Goal: Task Accomplishment & Management: Manage account settings

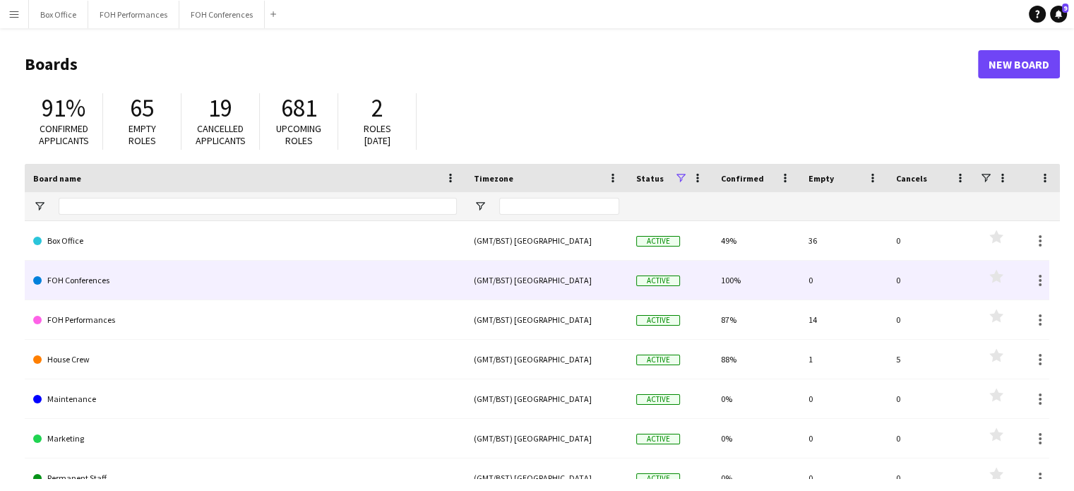
click at [136, 285] on link "FOH Conferences" at bounding box center [245, 281] width 424 height 40
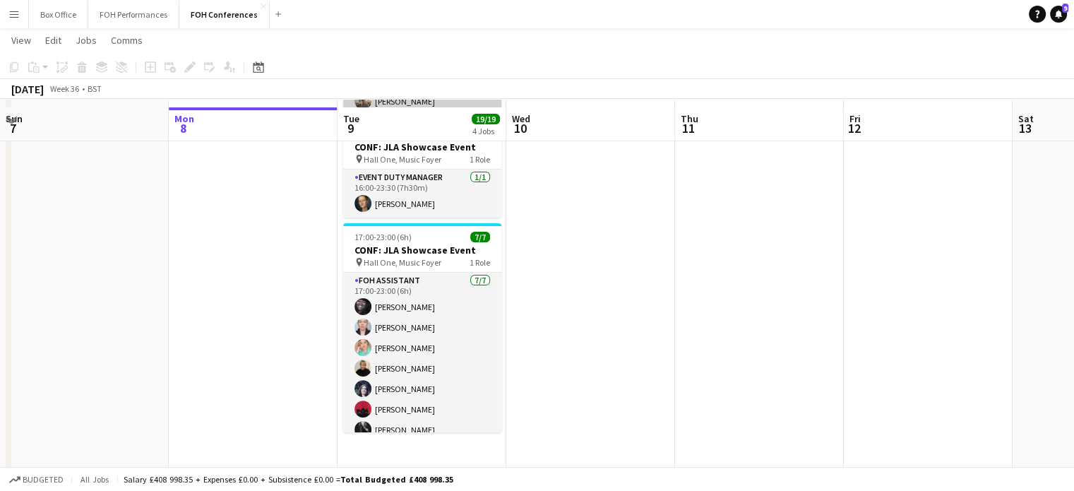
scroll to position [382, 0]
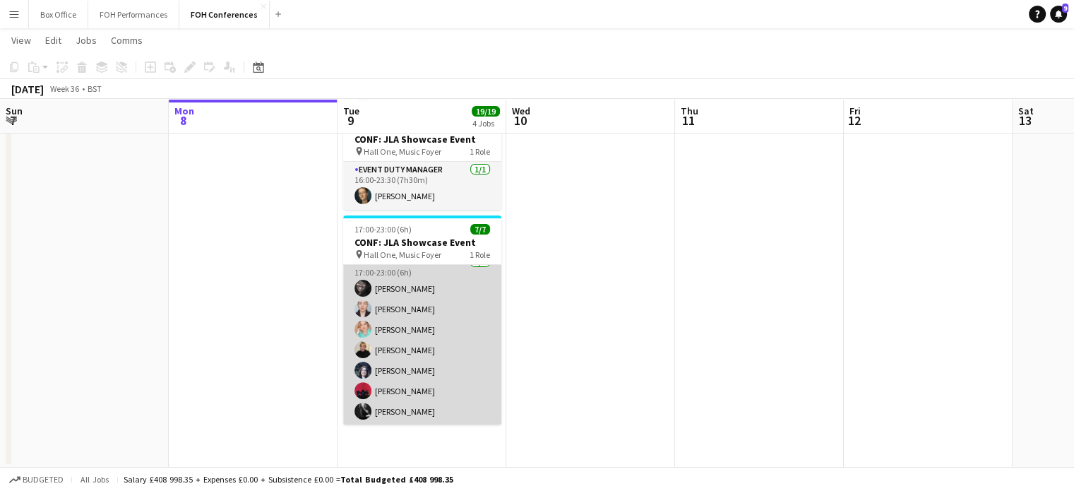
click at [423, 361] on app-card-role "FOH Assistant [DATE] 17:00-23:00 (6h) [PERSON_NAME] [PERSON_NAME] [PERSON_NAME]…" at bounding box center [422, 339] width 158 height 171
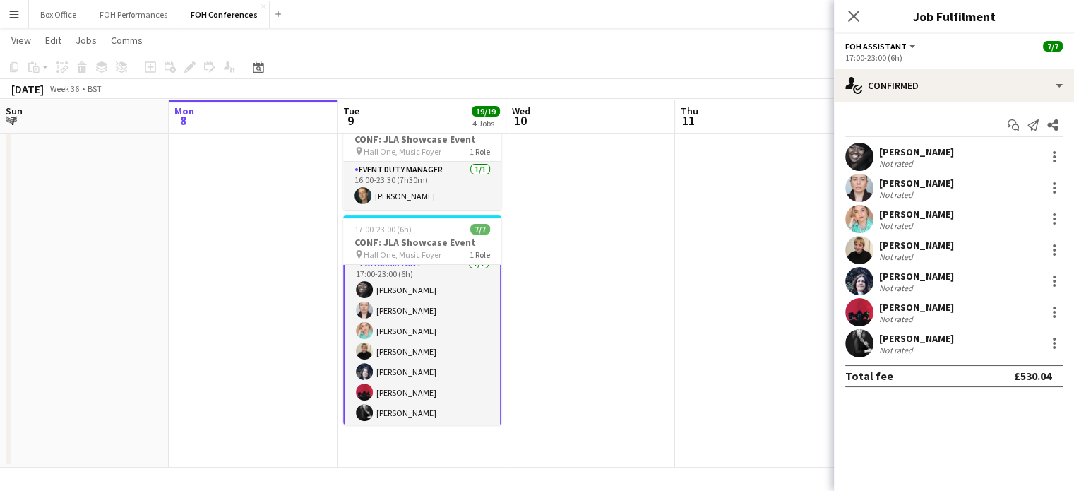
scroll to position [11, 0]
click at [1052, 279] on div at bounding box center [1054, 281] width 17 height 17
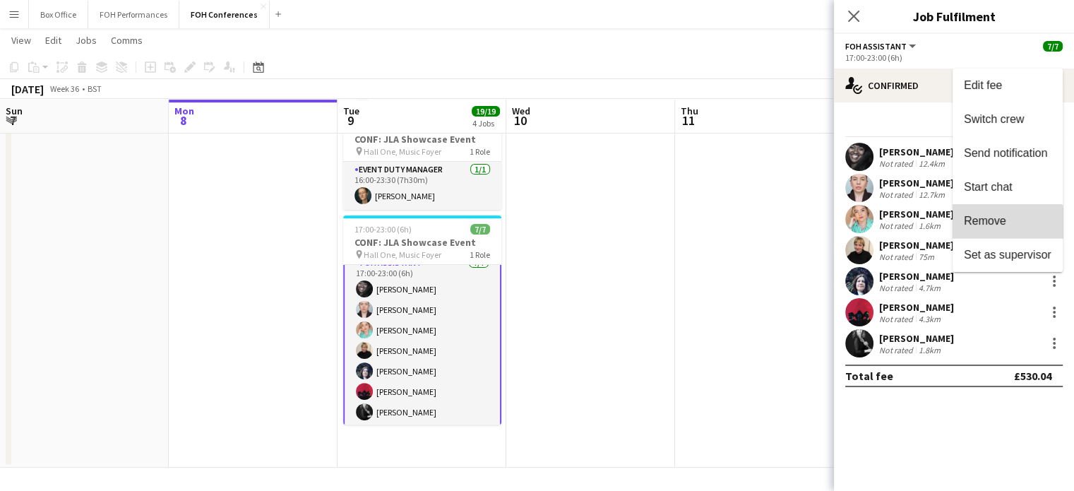
click at [1003, 228] on button "Remove" at bounding box center [1008, 221] width 110 height 34
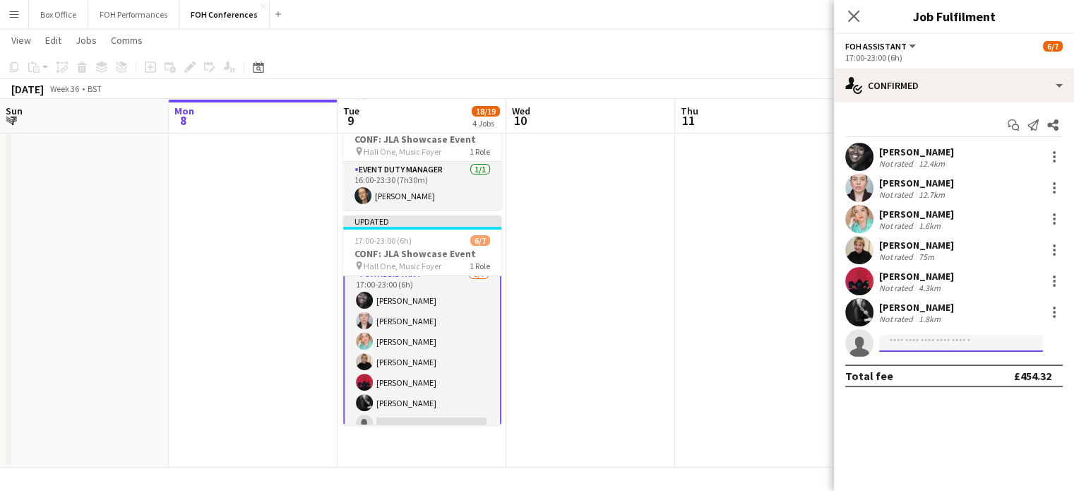
click at [911, 341] on input at bounding box center [961, 343] width 164 height 17
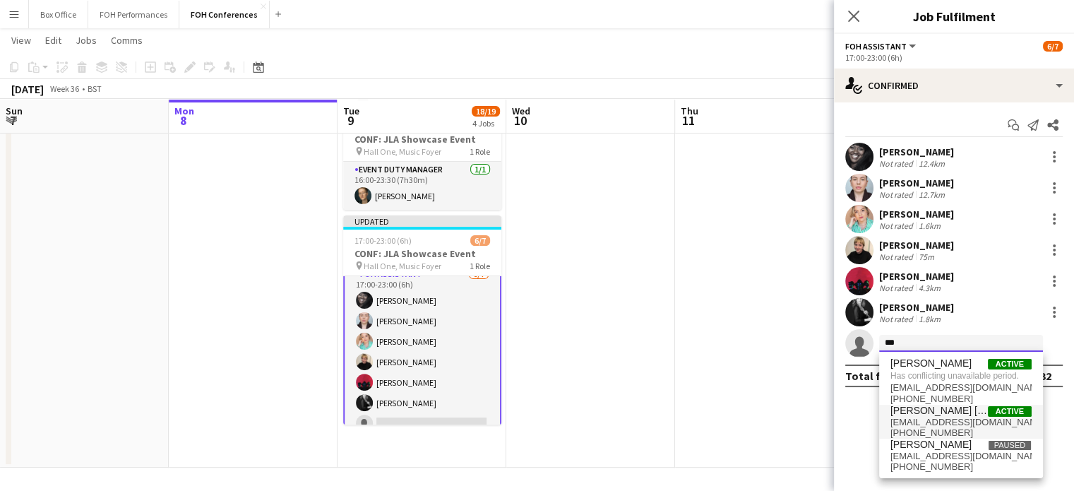
type input "***"
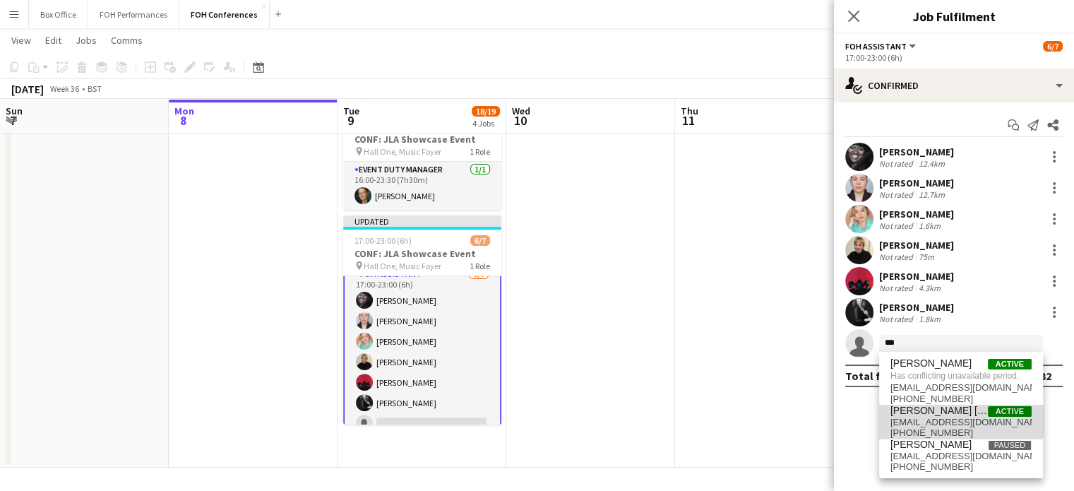
click at [948, 411] on span "[PERSON_NAME] [PERSON_NAME]" at bounding box center [939, 411] width 97 height 12
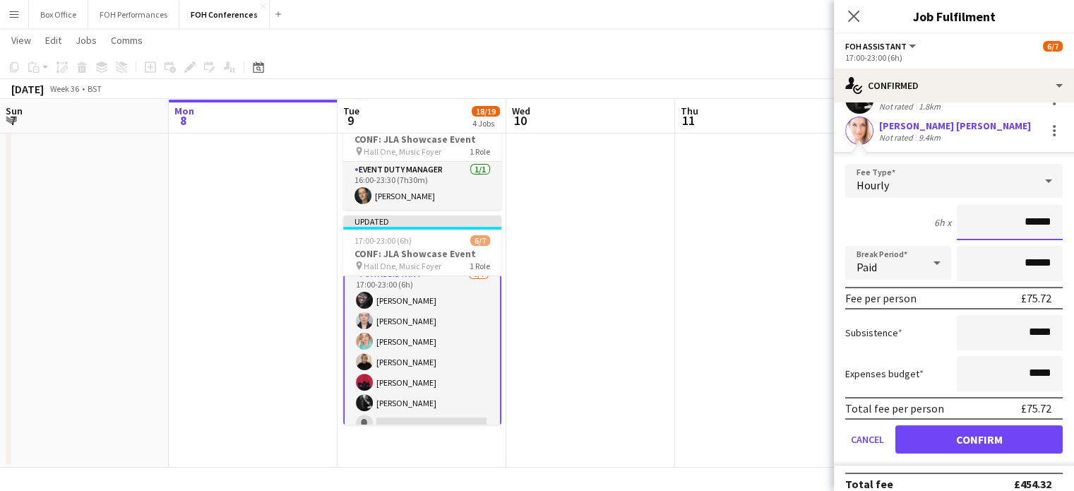
scroll to position [226, 0]
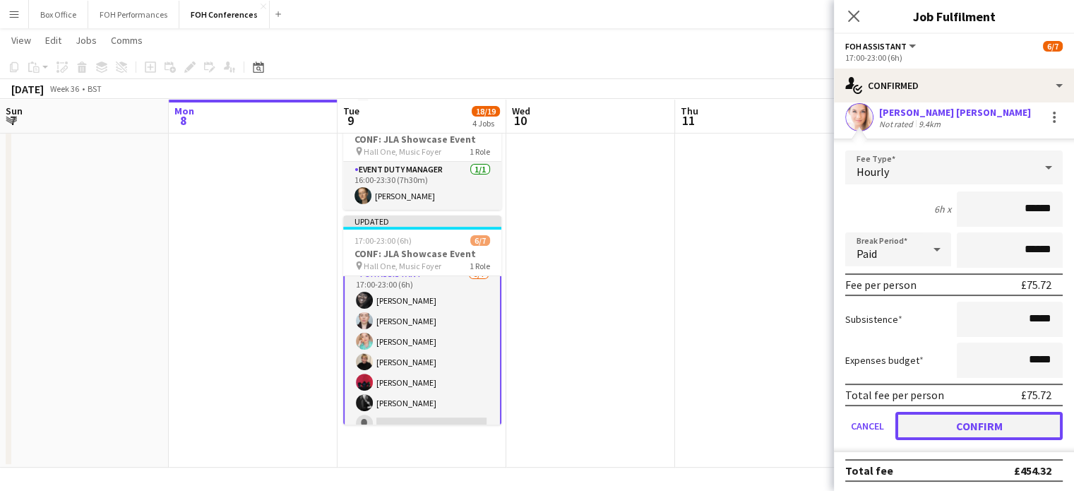
click at [970, 422] on button "Confirm" at bounding box center [978, 426] width 167 height 28
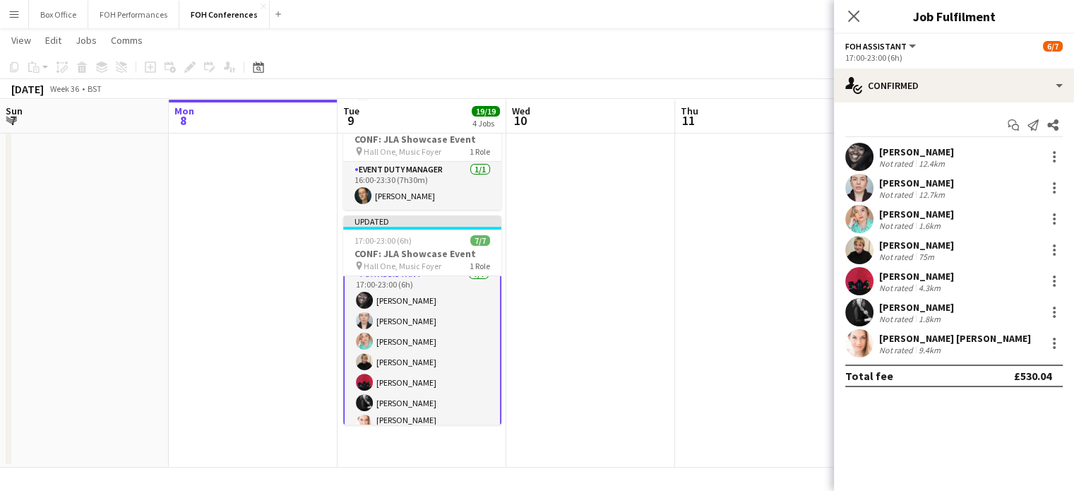
scroll to position [0, 0]
click at [697, 280] on app-date-cell at bounding box center [759, 121] width 169 height 691
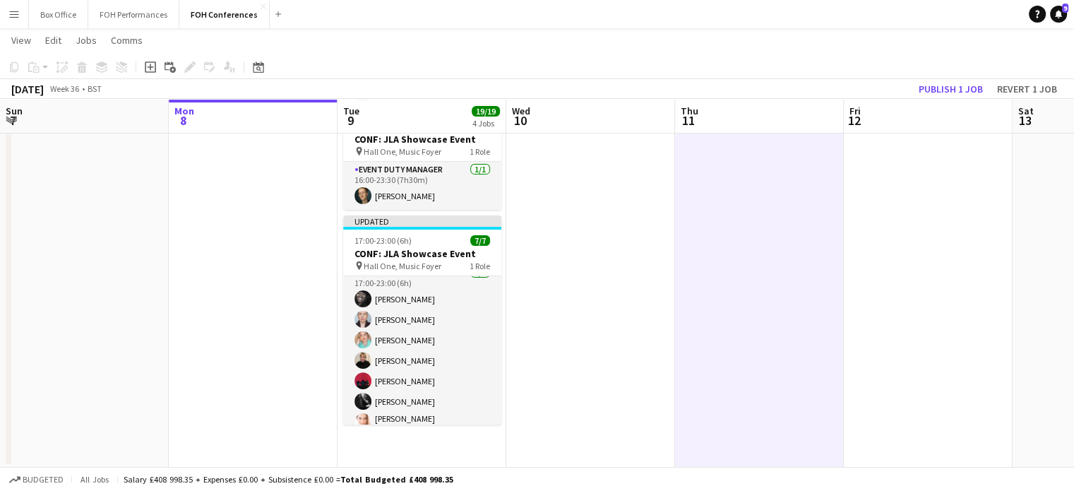
scroll to position [11, 0]
click at [938, 94] on button "Publish 1 job" at bounding box center [951, 89] width 76 height 18
